Goal: Information Seeking & Learning: Learn about a topic

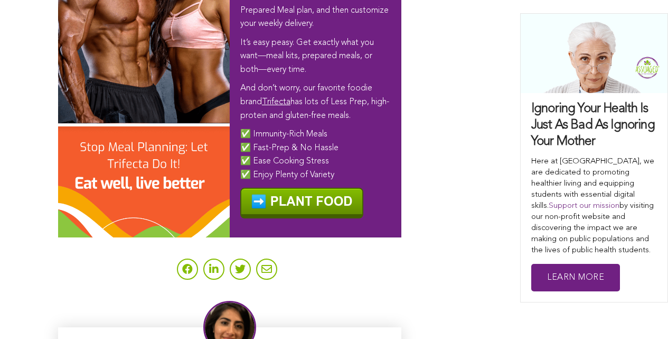
scroll to position [6747, 0]
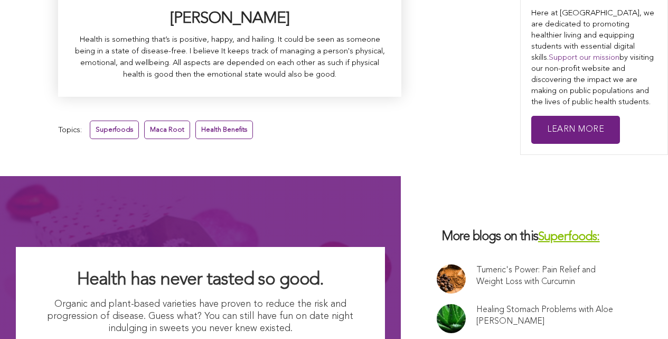
click at [437, 304] on link at bounding box center [451, 318] width 29 height 29
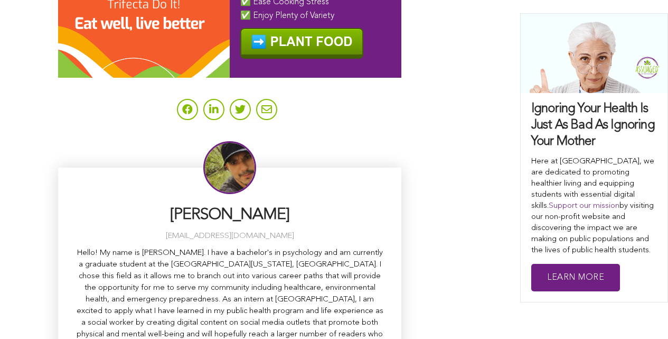
scroll to position [3945, 0]
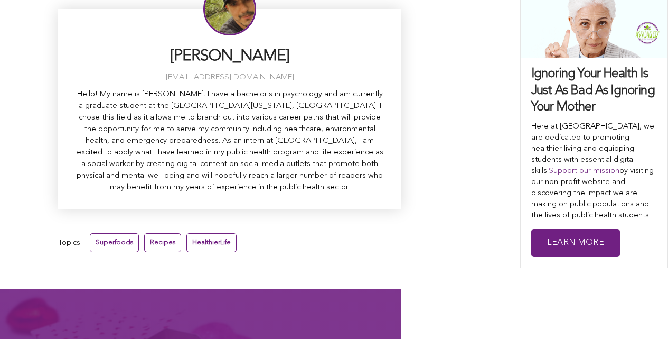
click at [90, 233] on link "Superfoods" at bounding box center [114, 242] width 49 height 18
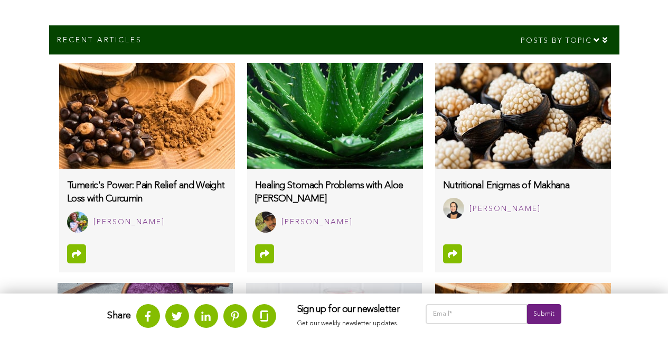
scroll to position [666, 0]
